Goal: Use online tool/utility

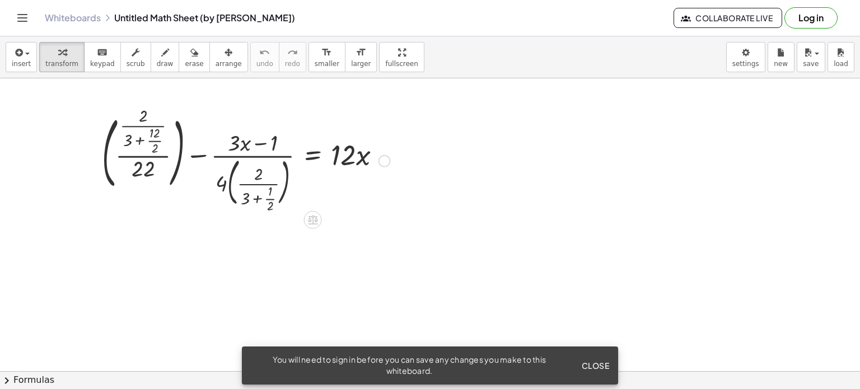
click at [143, 139] on div at bounding box center [245, 160] width 299 height 100
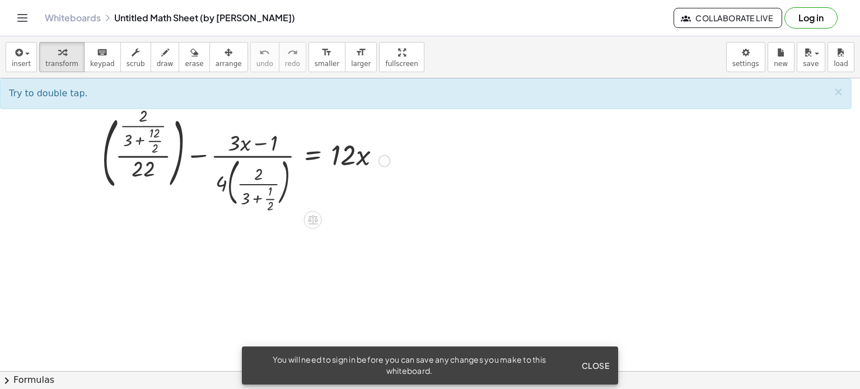
click at [225, 186] on div at bounding box center [245, 160] width 299 height 100
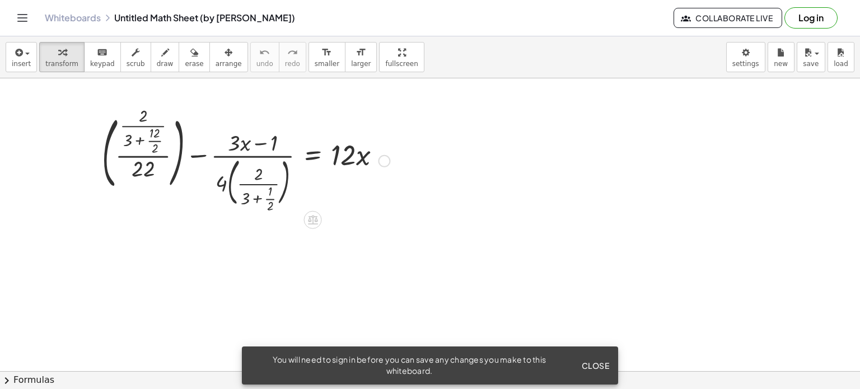
click at [225, 186] on div at bounding box center [245, 160] width 299 height 100
click at [233, 186] on div at bounding box center [245, 160] width 299 height 100
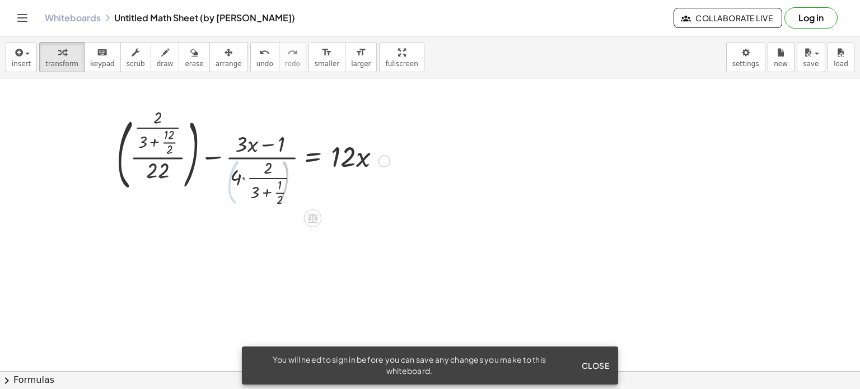
click at [233, 186] on div at bounding box center [253, 160] width 283 height 96
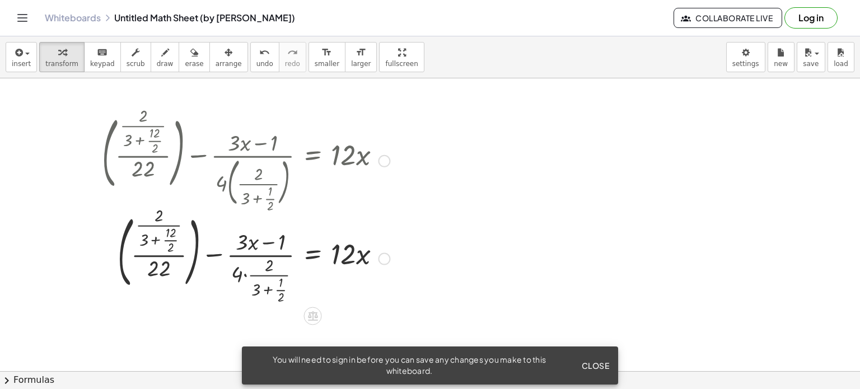
click at [167, 238] on div at bounding box center [245, 257] width 299 height 96
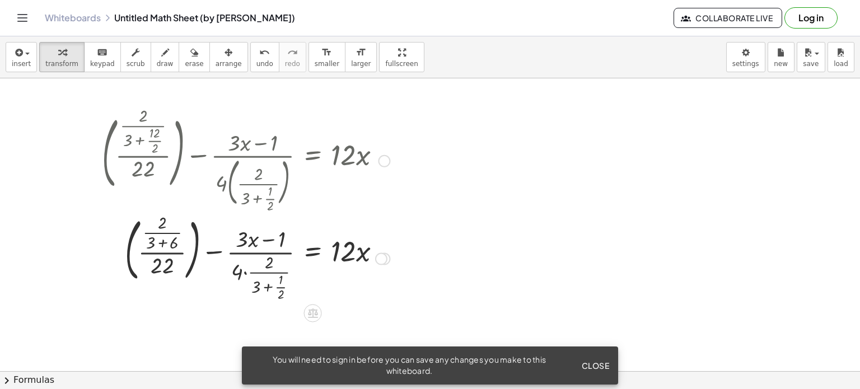
click at [159, 238] on div at bounding box center [245, 257] width 299 height 91
click at [175, 231] on div at bounding box center [245, 257] width 299 height 91
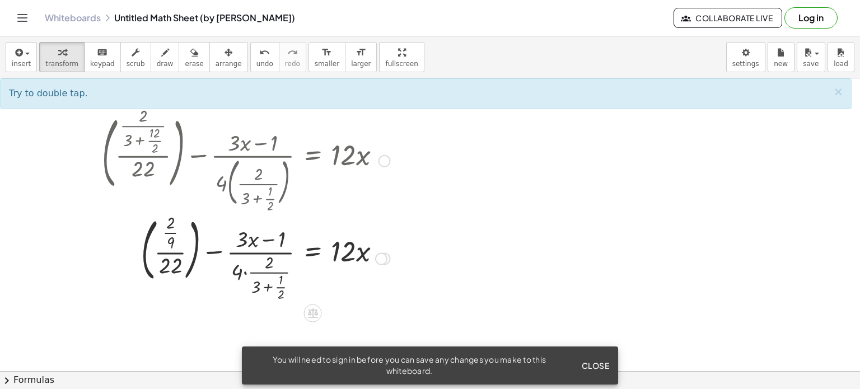
click at [281, 286] on div at bounding box center [245, 257] width 299 height 91
click at [269, 288] on div at bounding box center [245, 257] width 299 height 91
click at [237, 275] on div at bounding box center [245, 257] width 299 height 91
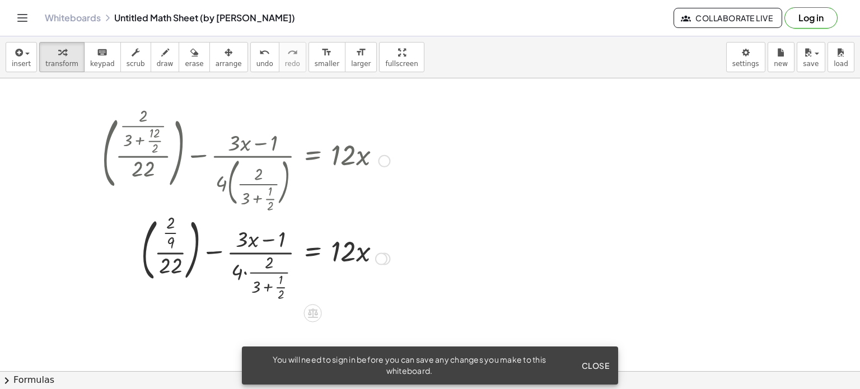
click at [246, 271] on div at bounding box center [245, 257] width 299 height 91
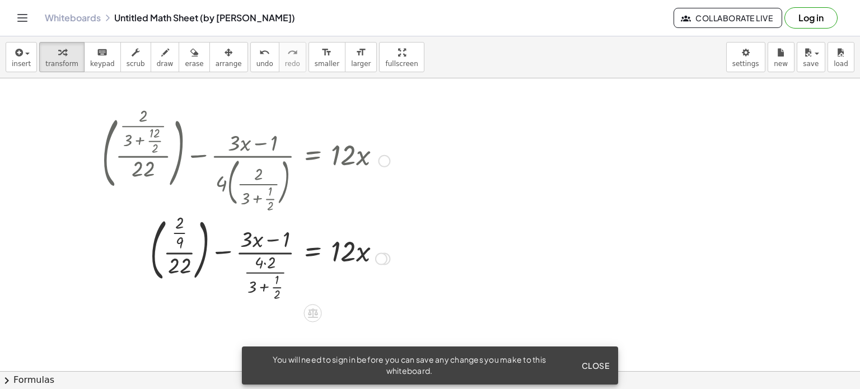
click at [267, 266] on div at bounding box center [245, 257] width 299 height 91
click at [267, 288] on div at bounding box center [245, 257] width 299 height 91
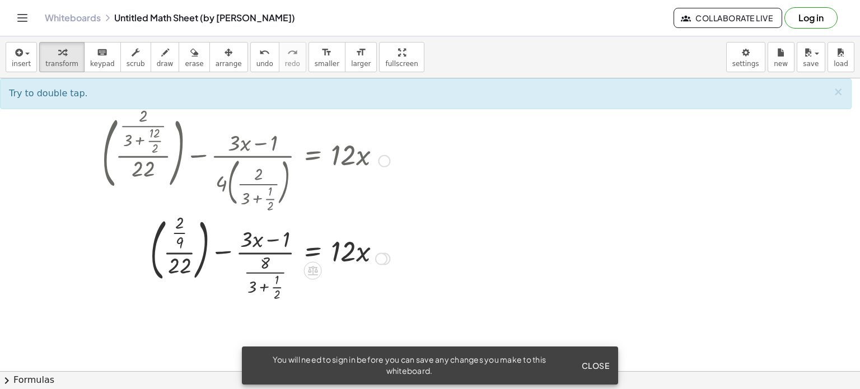
click at [277, 287] on div at bounding box center [245, 257] width 299 height 91
click at [259, 288] on div at bounding box center [245, 257] width 299 height 91
click at [181, 230] on div at bounding box center [245, 257] width 299 height 91
click at [179, 251] on div at bounding box center [245, 257] width 299 height 91
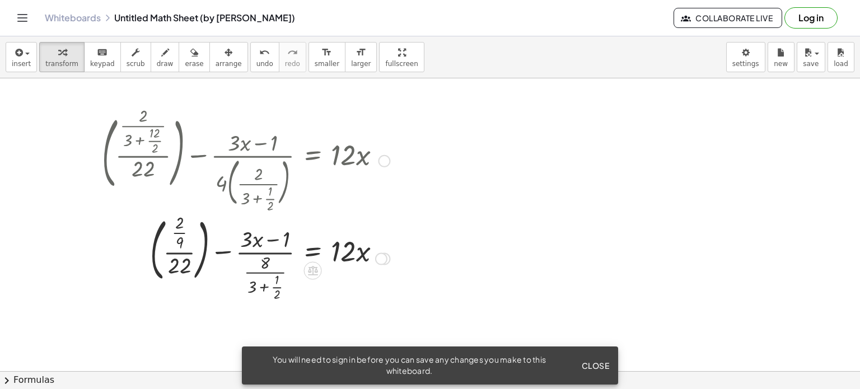
click at [269, 250] on div at bounding box center [245, 257] width 299 height 91
click at [261, 246] on div at bounding box center [245, 257] width 299 height 91
click at [275, 261] on div at bounding box center [245, 257] width 299 height 91
drag, startPoint x: 271, startPoint y: 281, endPoint x: 395, endPoint y: 250, distance: 128.0
click at [395, 250] on div at bounding box center [245, 257] width 299 height 91
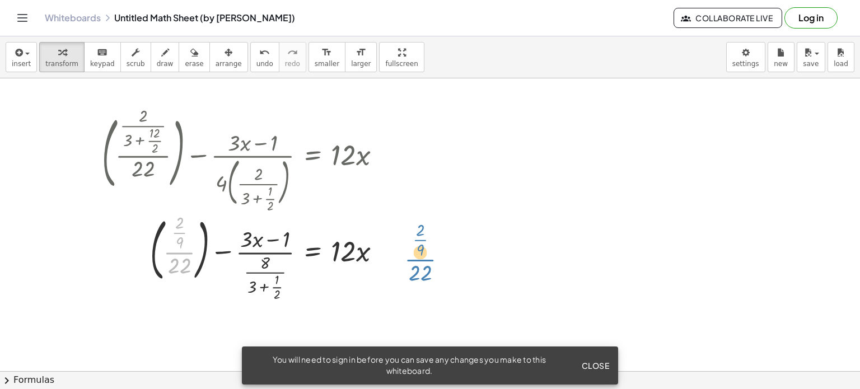
drag, startPoint x: 190, startPoint y: 248, endPoint x: 434, endPoint y: 256, distance: 243.8
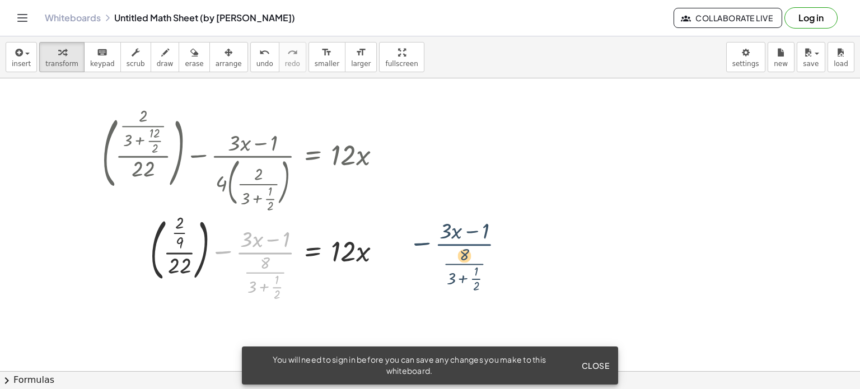
drag, startPoint x: 265, startPoint y: 253, endPoint x: 474, endPoint y: 259, distance: 208.4
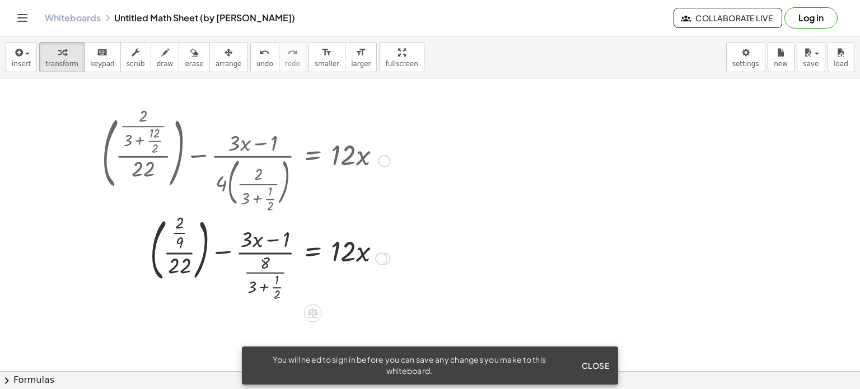
click at [359, 261] on div at bounding box center [245, 257] width 299 height 91
click at [352, 257] on div at bounding box center [245, 257] width 299 height 91
click at [260, 242] on div at bounding box center [245, 257] width 299 height 91
click at [255, 242] on div at bounding box center [245, 257] width 299 height 91
click at [264, 260] on div at bounding box center [245, 257] width 299 height 91
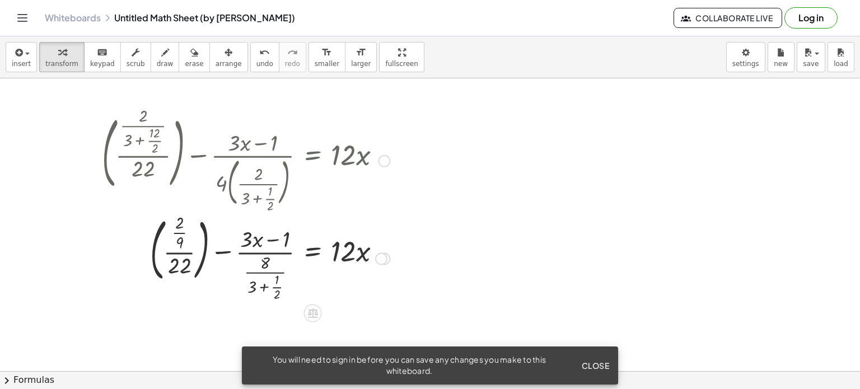
click at [221, 250] on div at bounding box center [245, 257] width 299 height 91
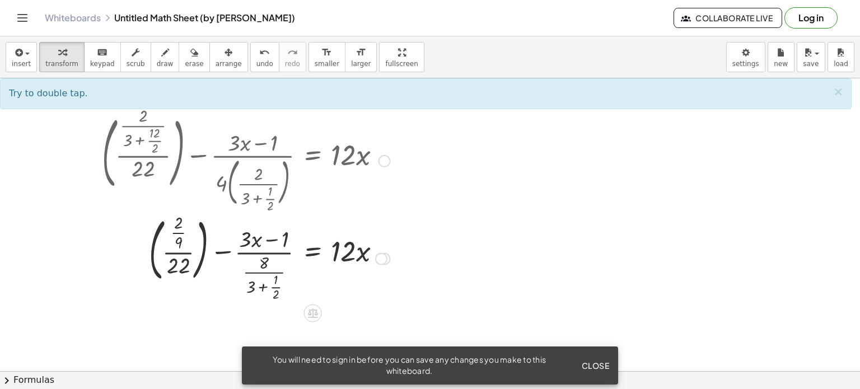
click at [176, 255] on div at bounding box center [245, 257] width 299 height 91
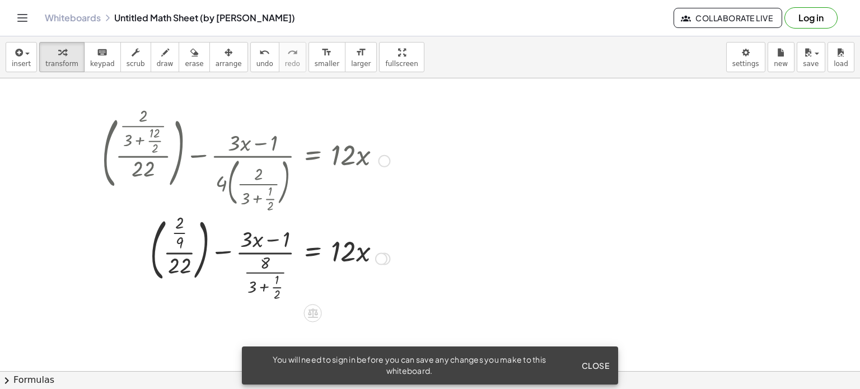
click at [176, 245] on div at bounding box center [245, 257] width 299 height 91
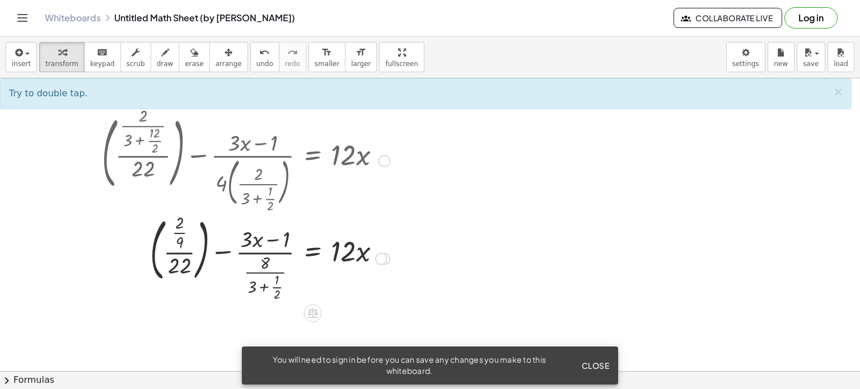
click at [180, 239] on div at bounding box center [245, 257] width 299 height 91
click at [355, 262] on div at bounding box center [245, 257] width 299 height 91
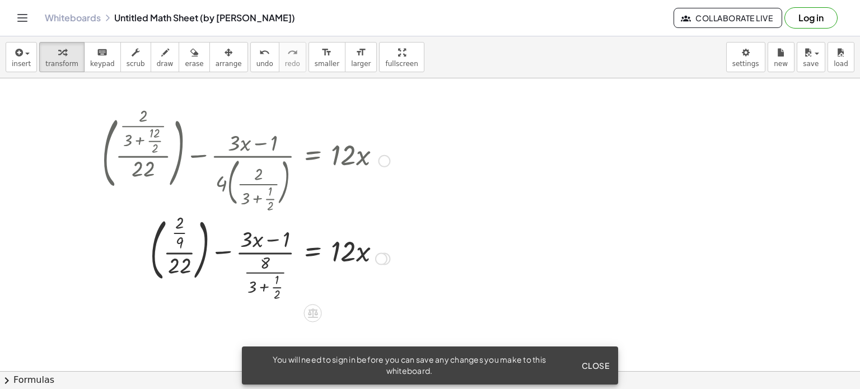
click at [367, 233] on div at bounding box center [245, 257] width 299 height 91
click at [357, 246] on div at bounding box center [245, 257] width 299 height 91
click at [347, 249] on div at bounding box center [245, 257] width 299 height 91
click at [316, 248] on div at bounding box center [245, 257] width 299 height 91
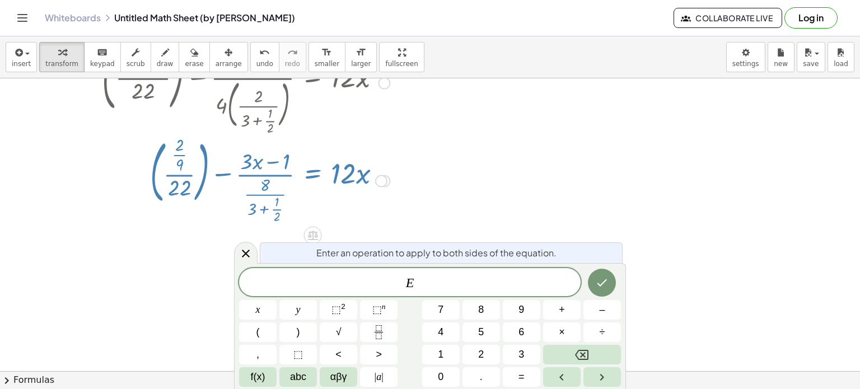
scroll to position [78, 0]
click at [248, 250] on icon at bounding box center [246, 254] width 8 height 8
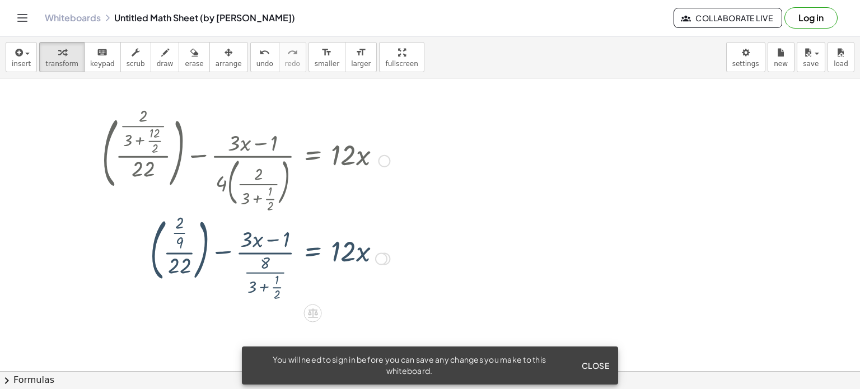
scroll to position [0, 0]
click at [273, 288] on div at bounding box center [245, 257] width 299 height 91
